Goal: Information Seeking & Learning: Learn about a topic

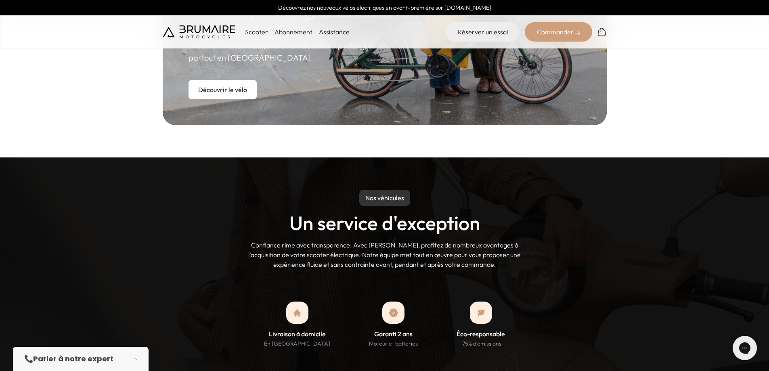
scroll to position [323, 0]
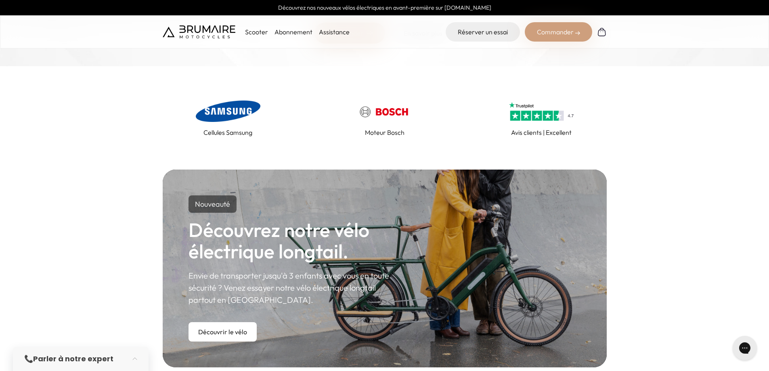
click at [260, 35] on p "Scooter" at bounding box center [256, 32] width 23 height 10
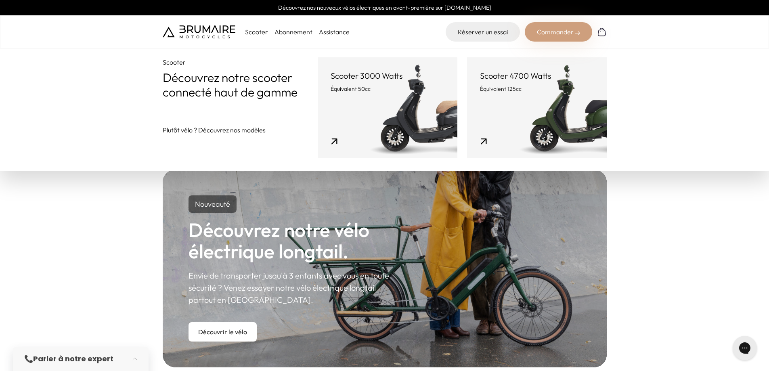
click at [538, 115] on link "Scooter 4700 Watts Équivalent 125cc" at bounding box center [537, 107] width 140 height 101
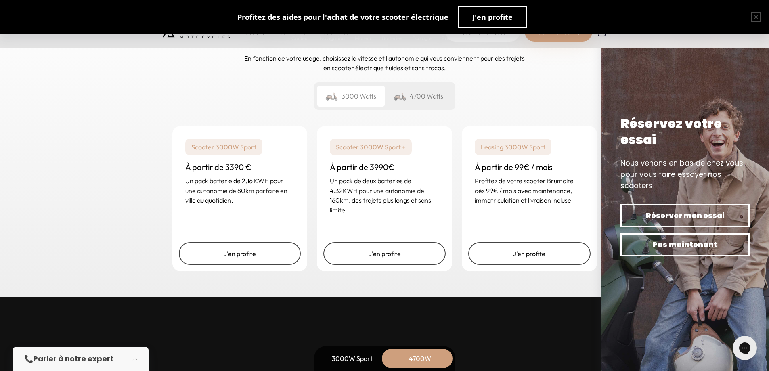
scroll to position [1857, 0]
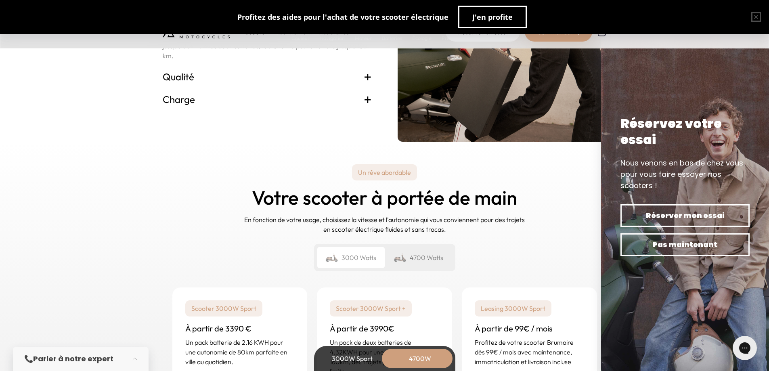
click at [411, 256] on div "4700 Watts" at bounding box center [418, 257] width 67 height 21
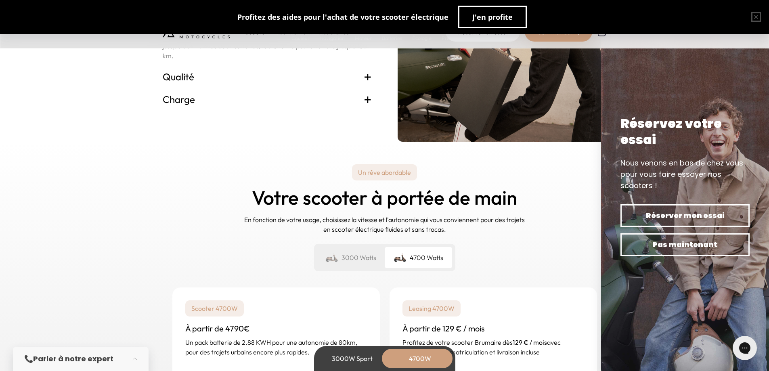
scroll to position [1978, 0]
